Goal: Transaction & Acquisition: Book appointment/travel/reservation

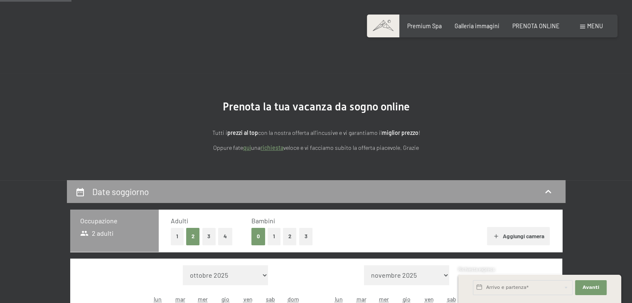
scroll to position [92, 0]
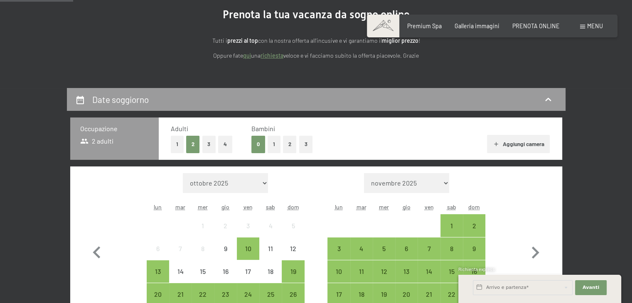
click at [275, 143] on button "1" at bounding box center [273, 144] width 13 height 17
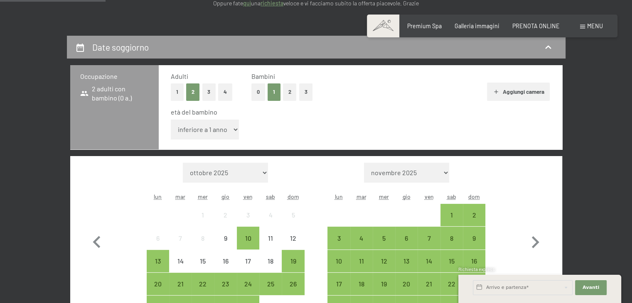
scroll to position [146, 0]
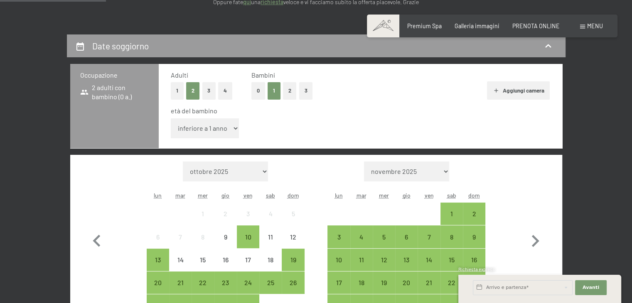
click at [233, 128] on select "inferiore a 1 anno 1 anno 2 anni 3 anni 4 anni 5 anni 6 anni 7 anni 8 anni 9 an…" at bounding box center [205, 128] width 69 height 20
select select "1"
click at [171, 118] on select "inferiore a 1 anno 1 anno 2 anni 3 anni 4 anni 5 anni 6 anni 7 anni 8 anni 9 an…" at bounding box center [205, 128] width 69 height 20
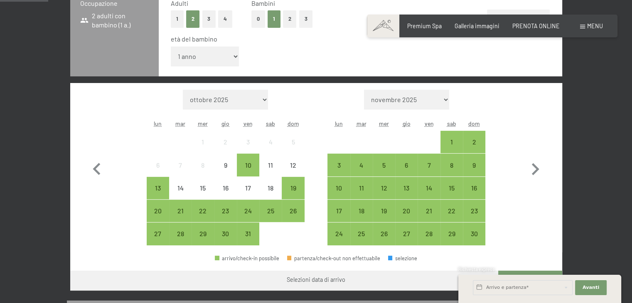
scroll to position [218, 0]
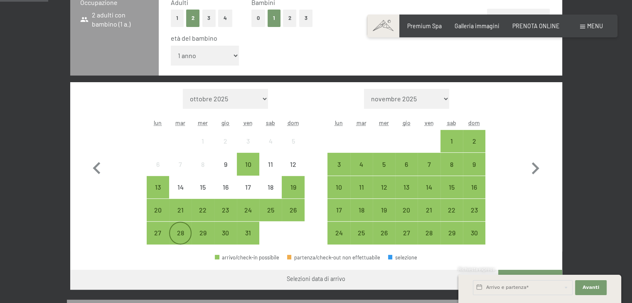
click at [181, 231] on div "28" at bounding box center [180, 240] width 21 height 21
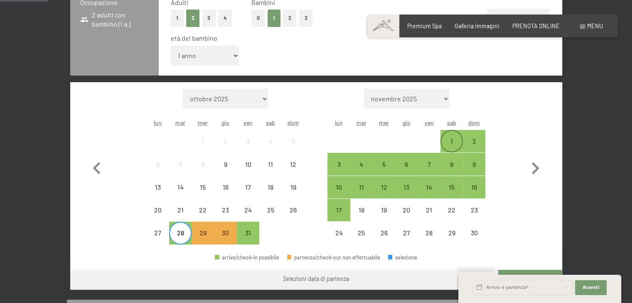
click at [455, 145] on div "1" at bounding box center [451, 148] width 21 height 21
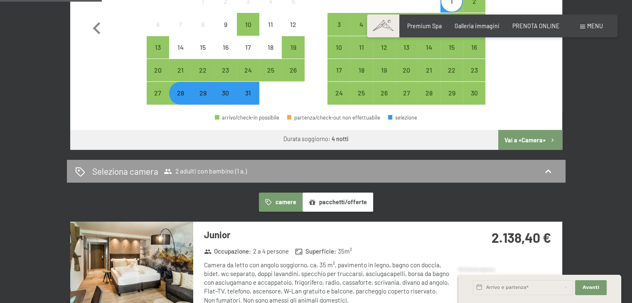
scroll to position [363, 0]
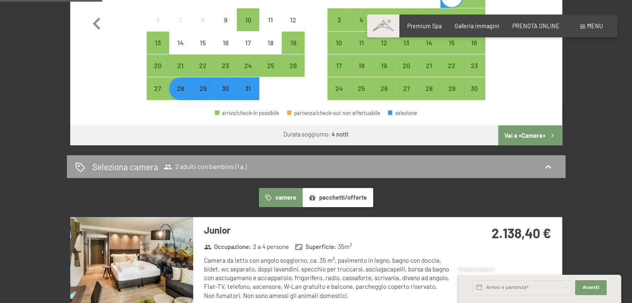
click at [526, 129] on button "Vai a «Camera»" at bounding box center [530, 135] width 64 height 20
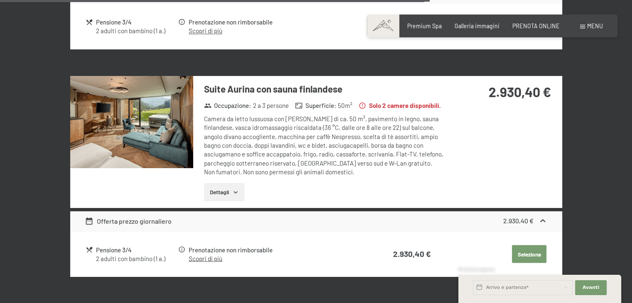
scroll to position [1345, 0]
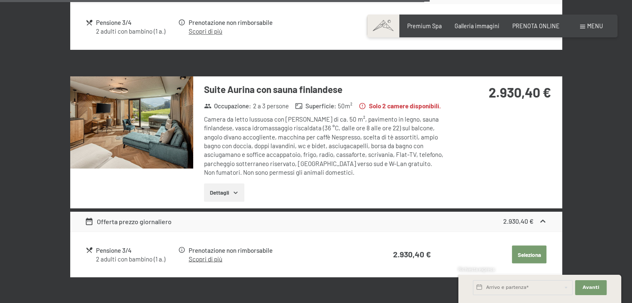
click at [228, 184] on button "Dettagli" at bounding box center [224, 193] width 40 height 18
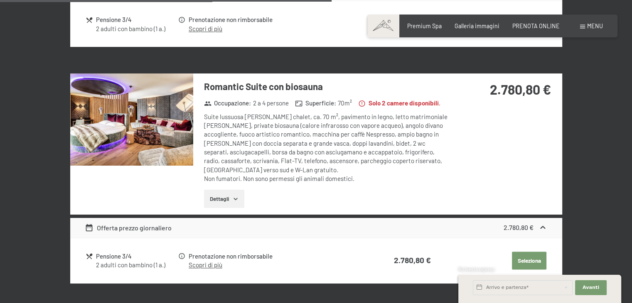
scroll to position [1111, 0]
click at [228, 190] on button "Dettagli" at bounding box center [224, 199] width 40 height 18
